Goal: Task Accomplishment & Management: Use online tool/utility

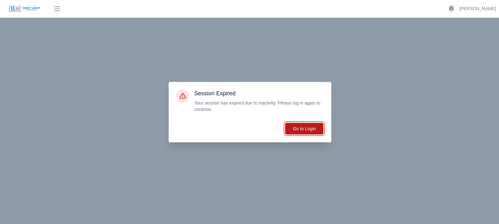
click at [313, 129] on button "Go to Login" at bounding box center [304, 129] width 39 height 12
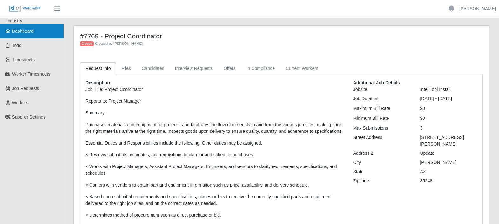
click at [28, 29] on span "Dashboard" at bounding box center [23, 31] width 22 height 5
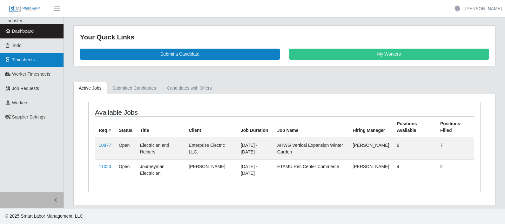
click at [25, 59] on span "Timesheets" at bounding box center [23, 59] width 23 height 5
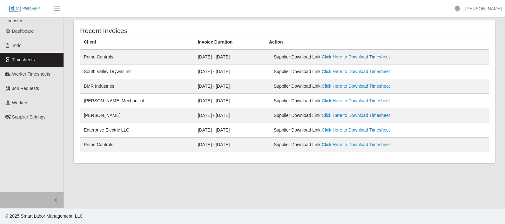
click at [345, 55] on link "Click Here to Download Timesheet" at bounding box center [356, 56] width 68 height 5
